Goal: Check status: Check status

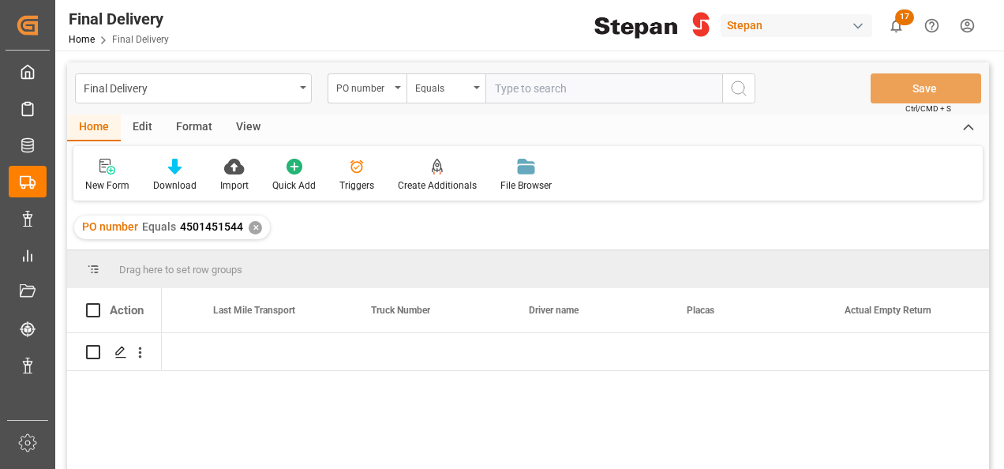
scroll to position [0, 2967]
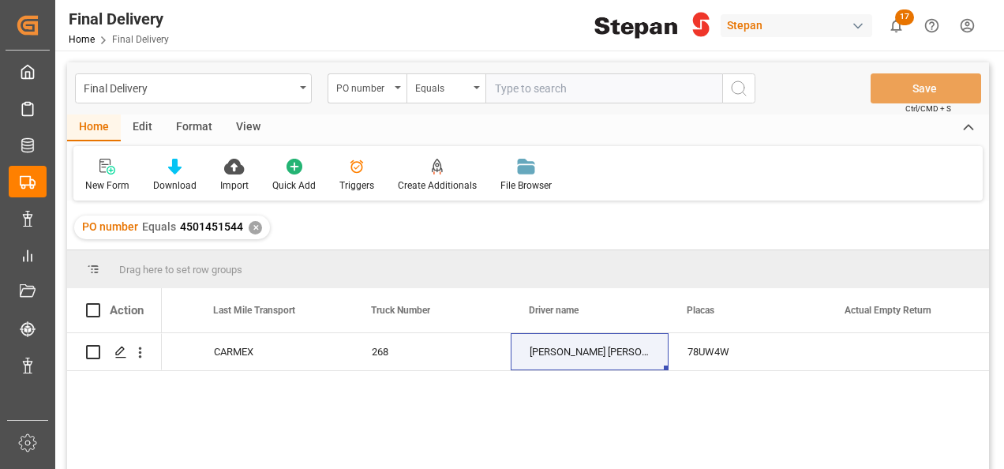
click at [249, 227] on div "✕" at bounding box center [255, 227] width 13 height 13
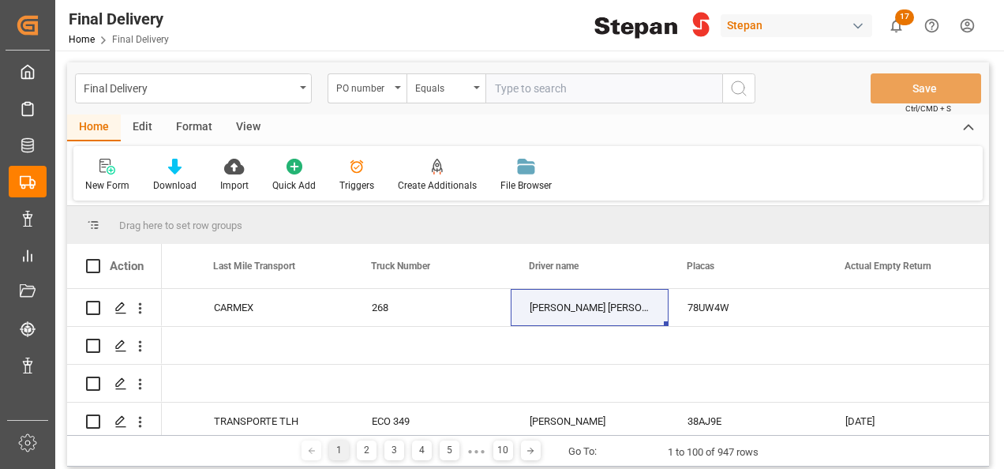
scroll to position [0, 2967]
click at [546, 90] on input "text" at bounding box center [603, 88] width 237 height 30
paste input "4501481345"
type input "4501481345"
click at [742, 89] on icon "search button" at bounding box center [738, 88] width 19 height 19
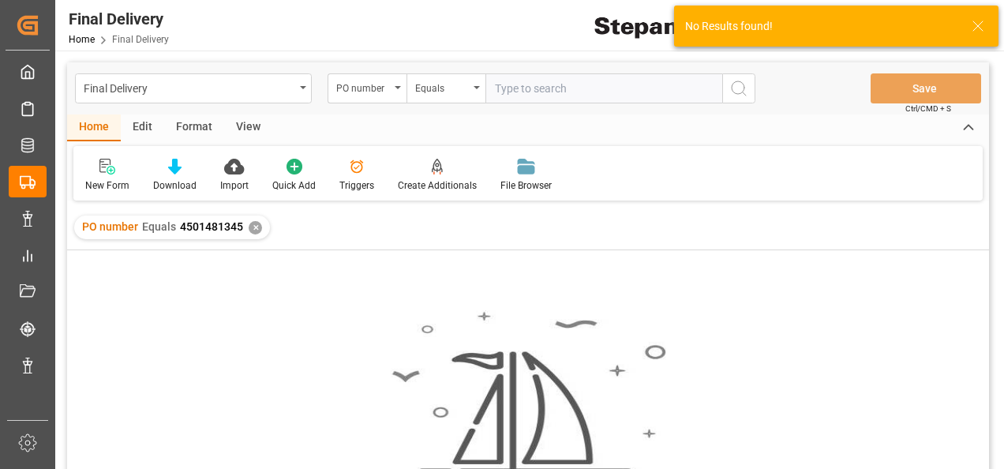
click at [253, 227] on div "✕" at bounding box center [255, 227] width 13 height 13
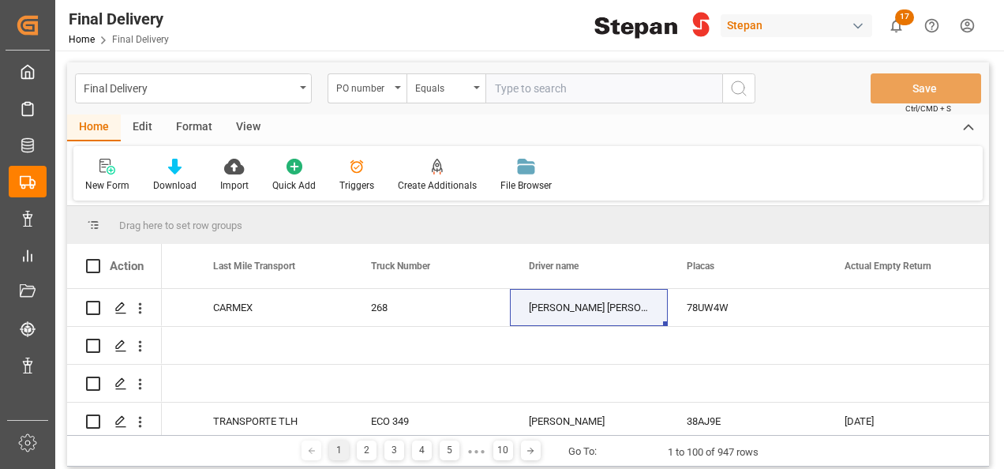
click at [507, 89] on input "text" at bounding box center [603, 88] width 237 height 30
paste input "4501481345"
type input "4501481345"
click at [745, 87] on icon "search button" at bounding box center [738, 88] width 19 height 19
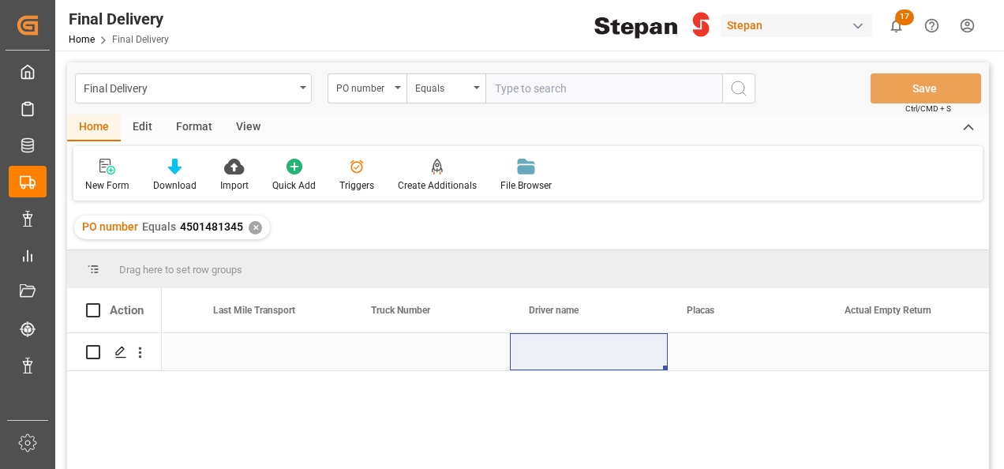
click at [272, 344] on div "Press SPACE to select this row." at bounding box center [273, 351] width 158 height 37
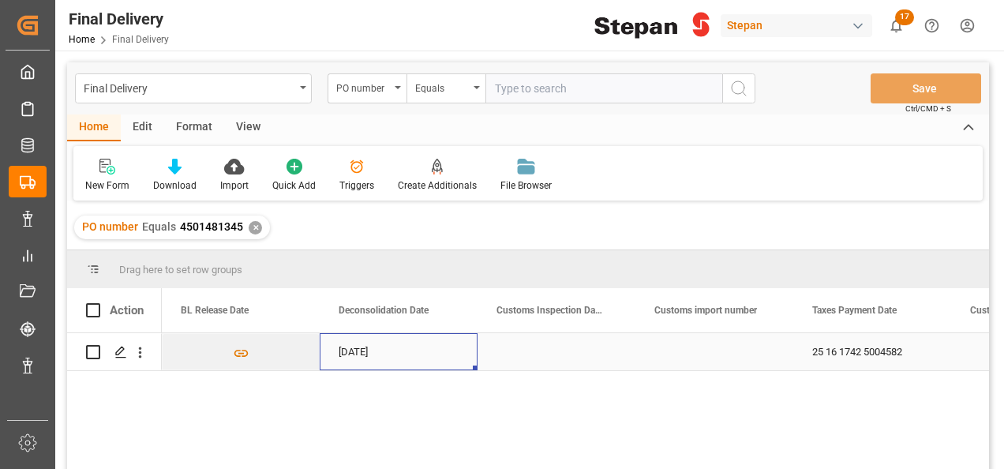
scroll to position [0, 789]
click at [691, 354] on div "Press SPACE to select this row." at bounding box center [714, 351] width 158 height 37
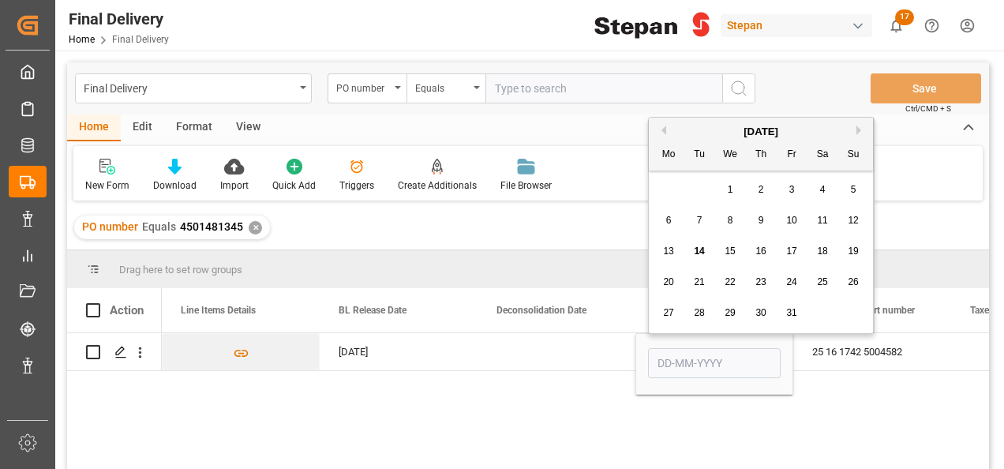
click at [732, 251] on span "15" at bounding box center [730, 250] width 10 height 11
type input "[DATE]"
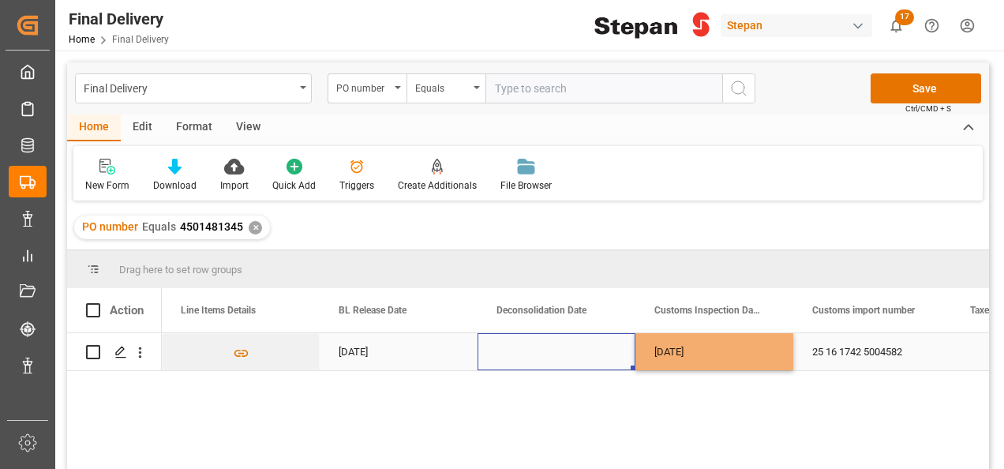
click at [584, 347] on div "Press SPACE to select this row." at bounding box center [557, 351] width 158 height 37
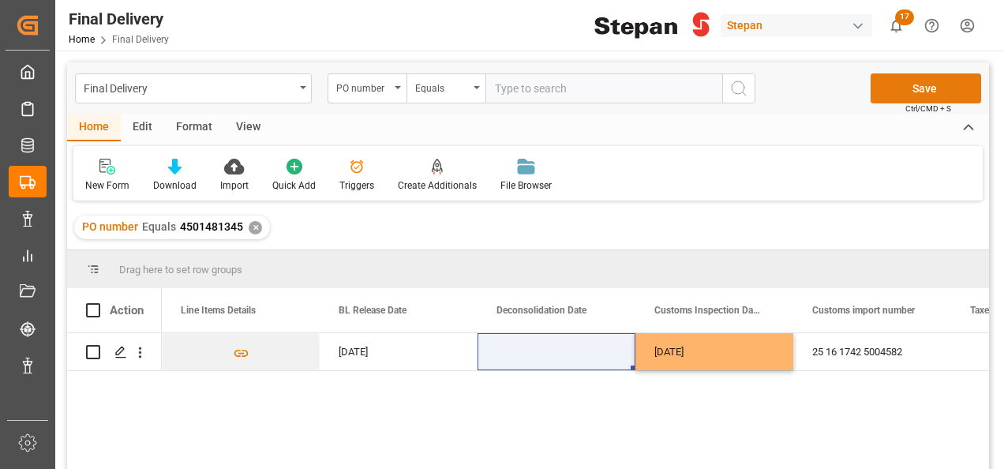
click at [913, 88] on button "Save" at bounding box center [926, 88] width 111 height 30
